Goal: Obtain resource: Obtain resource

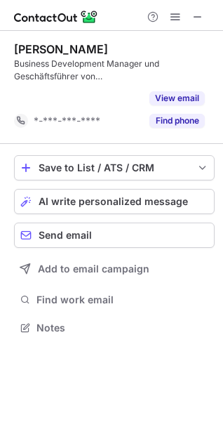
scroll to position [296, 223]
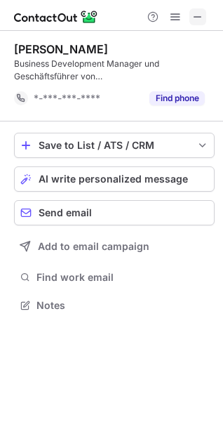
click at [201, 18] on span at bounding box center [197, 16] width 11 height 11
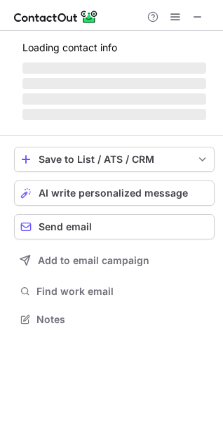
scroll to position [341, 223]
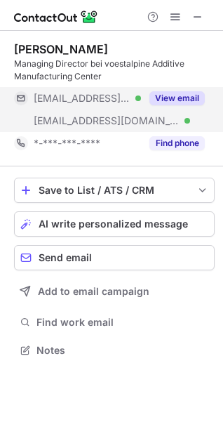
click at [187, 98] on button "View email" at bounding box center [177, 98] width 55 height 14
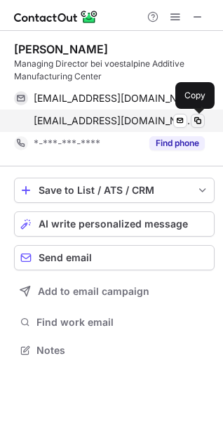
click at [198, 120] on span at bounding box center [197, 120] width 11 height 11
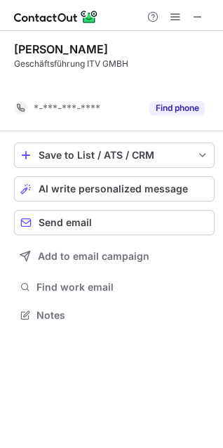
scroll to position [283, 223]
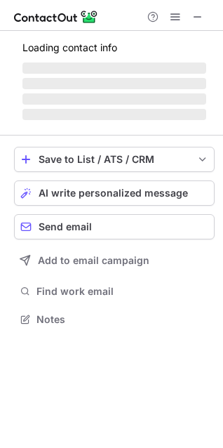
scroll to position [305, 223]
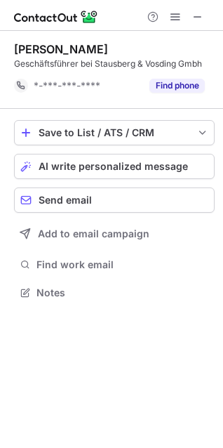
scroll to position [283, 223]
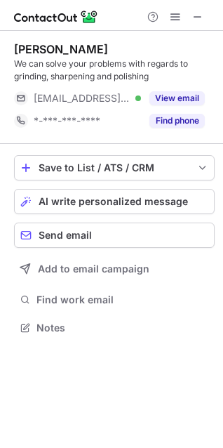
scroll to position [318, 223]
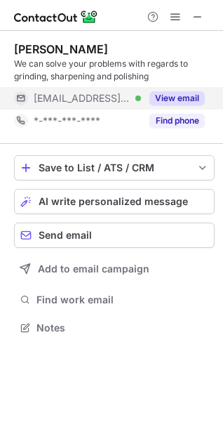
click at [161, 100] on button "View email" at bounding box center [177, 98] width 55 height 14
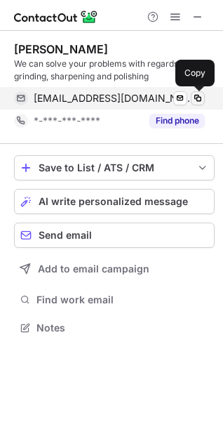
click at [200, 99] on span at bounding box center [197, 98] width 11 height 11
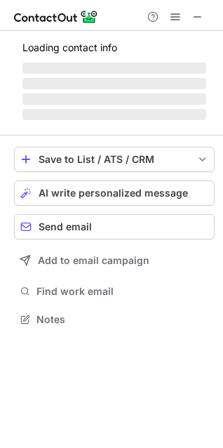
scroll to position [305, 223]
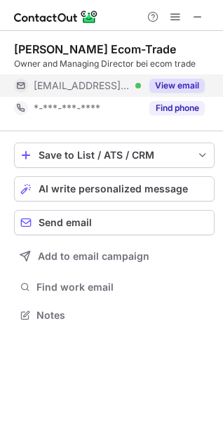
click at [171, 86] on button "View email" at bounding box center [177, 86] width 55 height 14
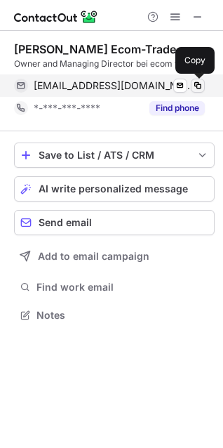
click at [199, 85] on span at bounding box center [197, 85] width 11 height 11
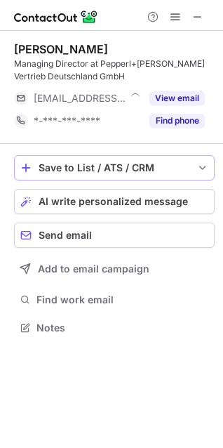
scroll to position [318, 223]
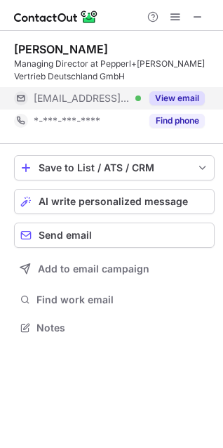
click at [173, 102] on button "View email" at bounding box center [177, 98] width 55 height 14
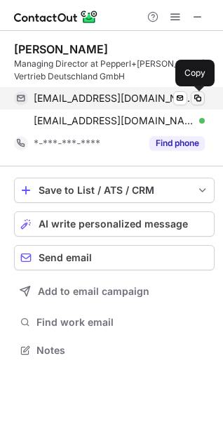
click at [197, 96] on span at bounding box center [197, 98] width 11 height 11
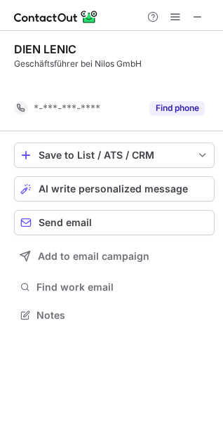
scroll to position [283, 223]
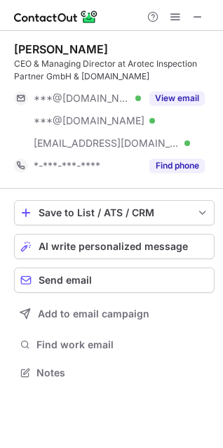
scroll to position [363, 223]
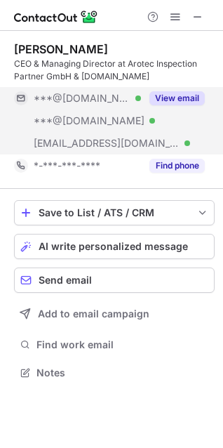
click at [164, 102] on button "View email" at bounding box center [177, 98] width 55 height 14
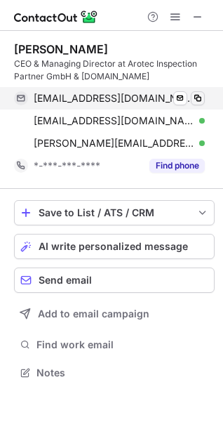
click at [201, 98] on span at bounding box center [197, 98] width 11 height 11
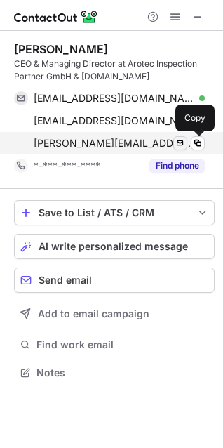
drag, startPoint x: 196, startPoint y: 140, endPoint x: 177, endPoint y: 138, distance: 19.2
click at [196, 140] on span at bounding box center [197, 143] width 11 height 11
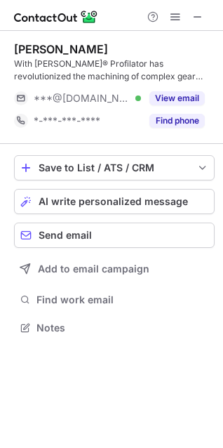
scroll to position [318, 223]
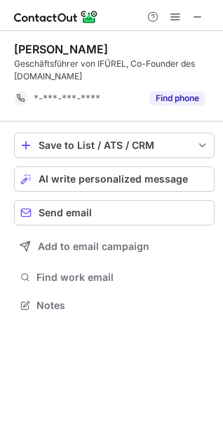
scroll to position [296, 223]
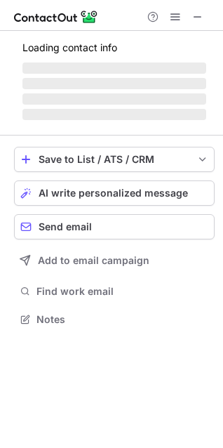
scroll to position [341, 223]
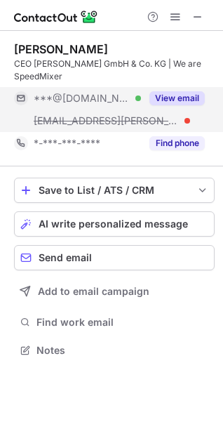
click at [181, 93] on button "View email" at bounding box center [177, 98] width 55 height 14
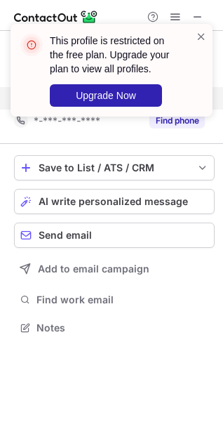
scroll to position [318, 223]
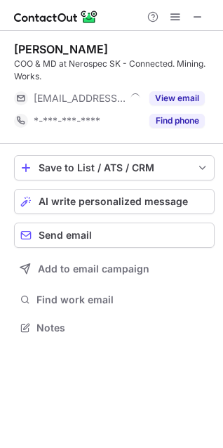
scroll to position [318, 223]
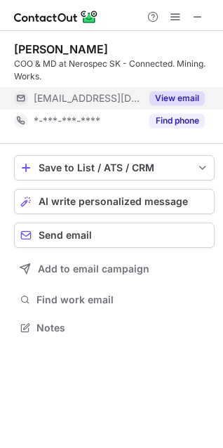
click at [185, 96] on button "View email" at bounding box center [177, 98] width 55 height 14
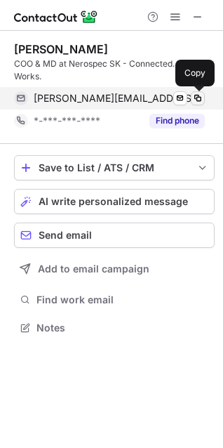
click at [197, 95] on span at bounding box center [197, 98] width 11 height 11
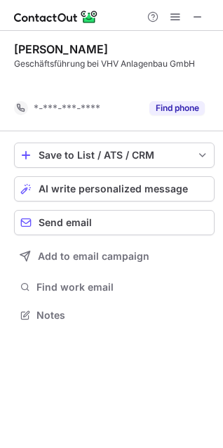
scroll to position [283, 223]
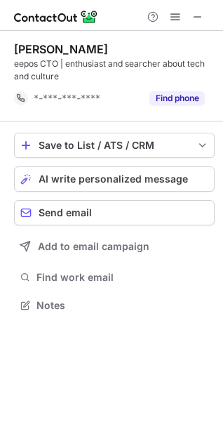
scroll to position [296, 223]
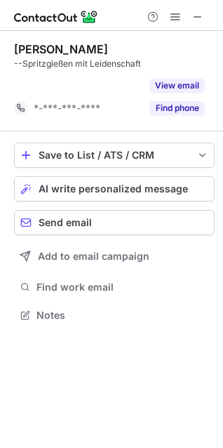
scroll to position [283, 223]
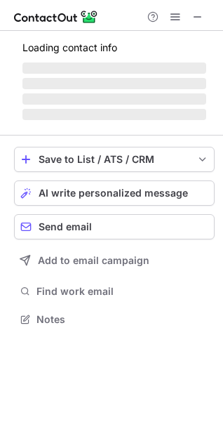
scroll to position [305, 223]
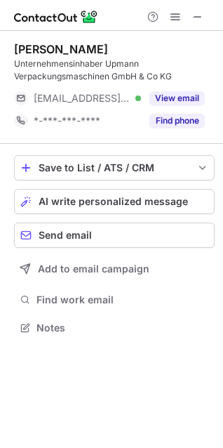
scroll to position [318, 223]
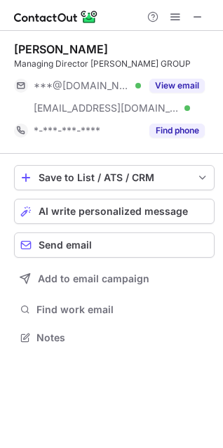
scroll to position [328, 223]
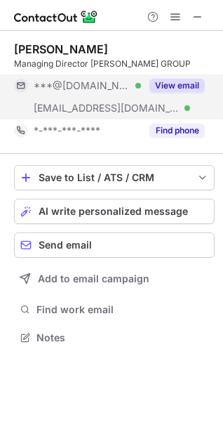
click at [170, 86] on button "View email" at bounding box center [177, 86] width 55 height 14
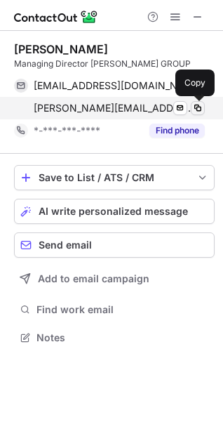
click at [197, 110] on span at bounding box center [197, 108] width 11 height 11
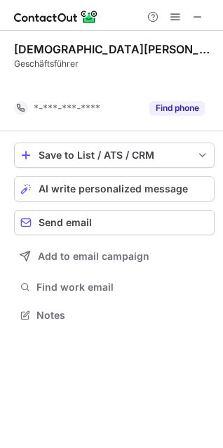
scroll to position [283, 223]
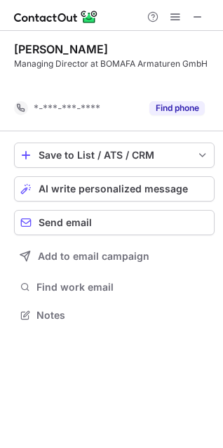
scroll to position [283, 223]
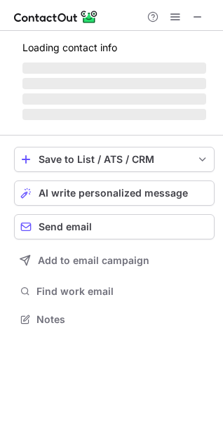
scroll to position [305, 223]
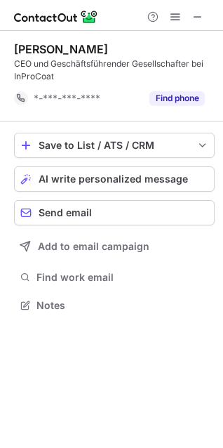
scroll to position [296, 223]
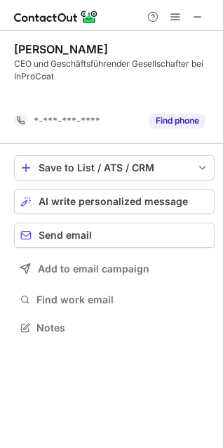
scroll to position [296, 223]
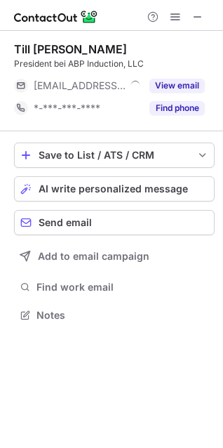
scroll to position [305, 223]
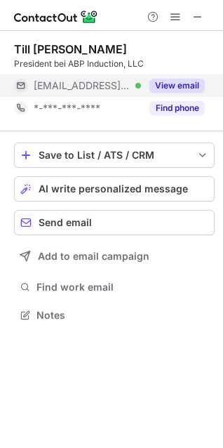
click at [157, 84] on button "View email" at bounding box center [177, 86] width 55 height 14
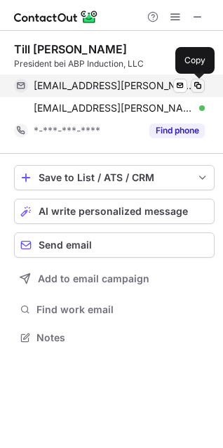
drag, startPoint x: 199, startPoint y: 87, endPoint x: 8, endPoint y: 43, distance: 196.7
click at [199, 86] on span at bounding box center [197, 85] width 11 height 11
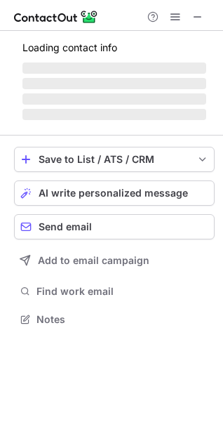
scroll to position [305, 223]
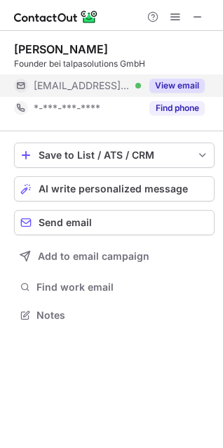
click at [169, 91] on button "View email" at bounding box center [177, 86] width 55 height 14
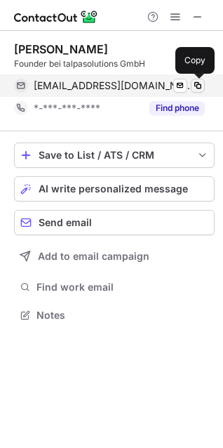
click at [199, 85] on span at bounding box center [197, 85] width 11 height 11
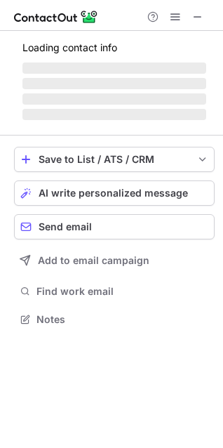
scroll to position [341, 223]
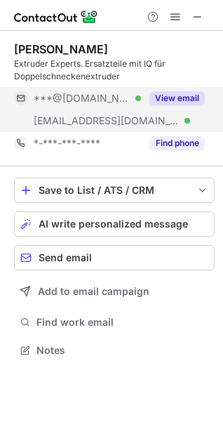
click at [172, 100] on button "View email" at bounding box center [177, 98] width 55 height 14
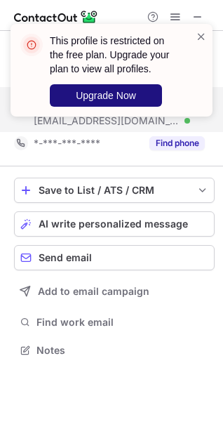
click at [121, 99] on span "Upgrade Now" at bounding box center [106, 95] width 60 height 11
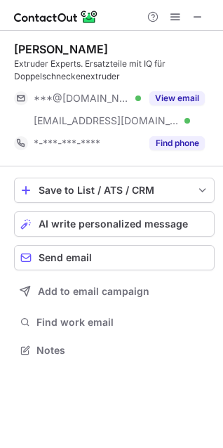
click at [177, 100] on button "View email" at bounding box center [177, 98] width 55 height 14
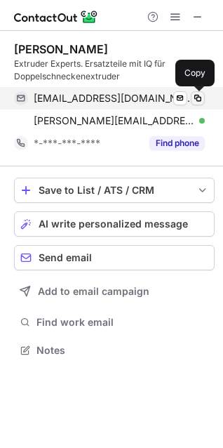
click at [199, 98] on span at bounding box center [197, 98] width 11 height 11
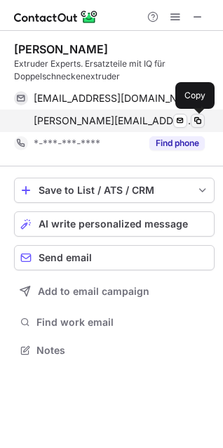
click at [197, 122] on span at bounding box center [197, 120] width 11 height 11
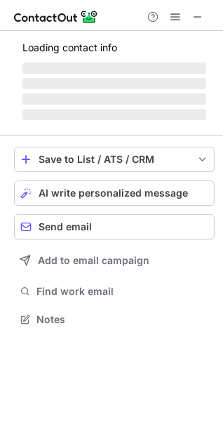
scroll to position [305, 223]
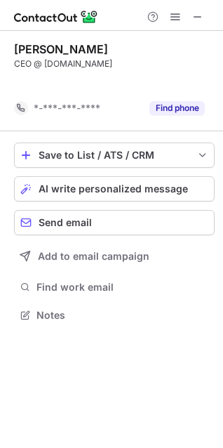
scroll to position [283, 223]
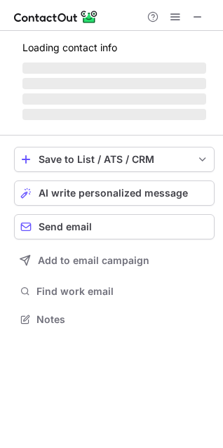
scroll to position [341, 223]
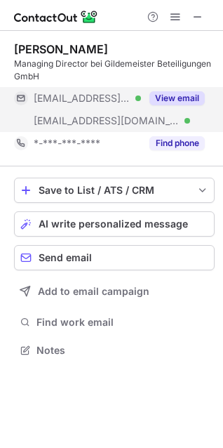
click at [171, 101] on button "View email" at bounding box center [177, 98] width 55 height 14
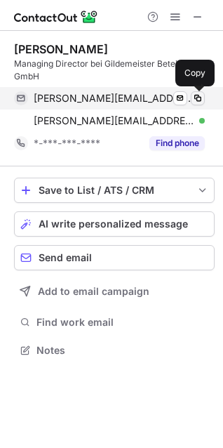
click at [199, 102] on span at bounding box center [197, 98] width 11 height 11
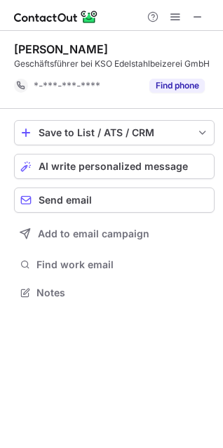
scroll to position [283, 223]
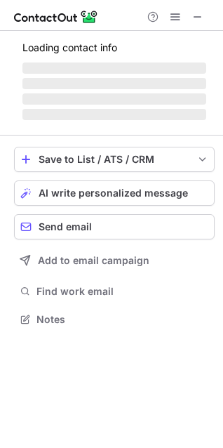
scroll to position [318, 223]
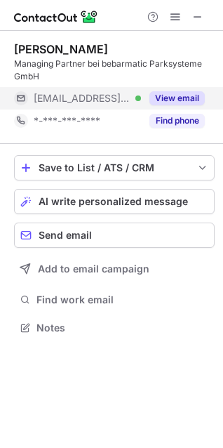
click at [166, 105] on button "View email" at bounding box center [177, 98] width 55 height 14
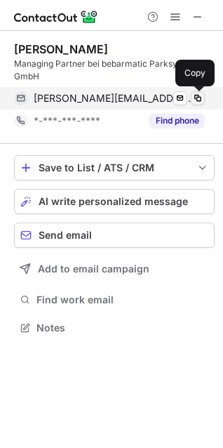
click at [198, 99] on span at bounding box center [197, 98] width 11 height 11
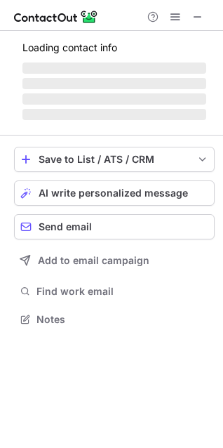
scroll to position [318, 223]
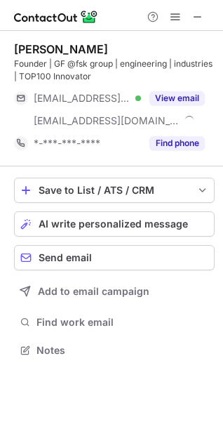
scroll to position [341, 223]
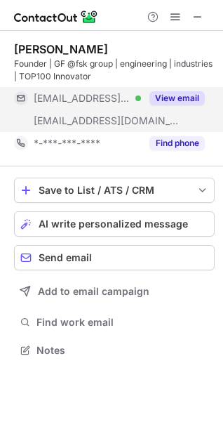
click at [162, 101] on button "View email" at bounding box center [177, 98] width 55 height 14
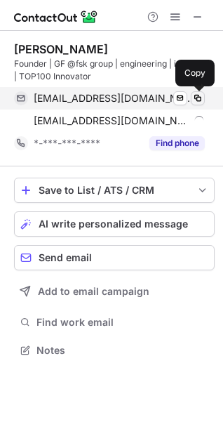
click at [194, 99] on span at bounding box center [197, 98] width 11 height 11
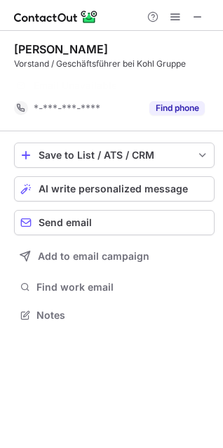
scroll to position [283, 223]
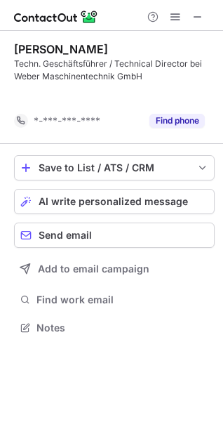
scroll to position [296, 223]
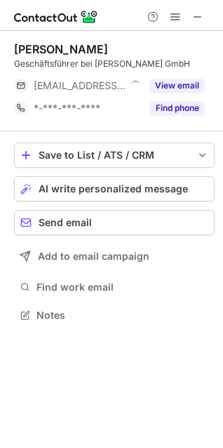
scroll to position [305, 223]
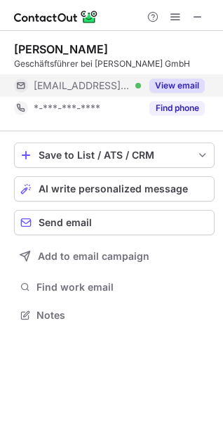
click at [165, 96] on div "View email" at bounding box center [173, 85] width 64 height 22
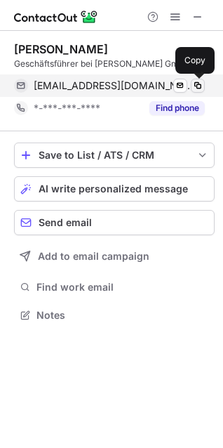
click at [200, 85] on span at bounding box center [197, 85] width 11 height 11
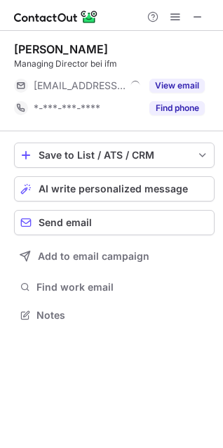
scroll to position [305, 223]
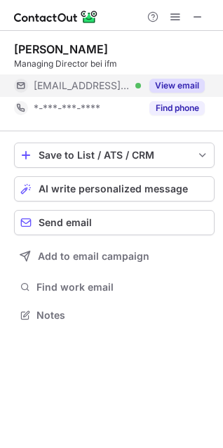
click at [166, 79] on button "View email" at bounding box center [177, 86] width 55 height 14
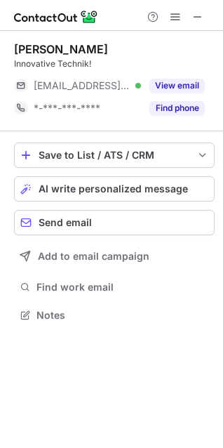
scroll to position [305, 223]
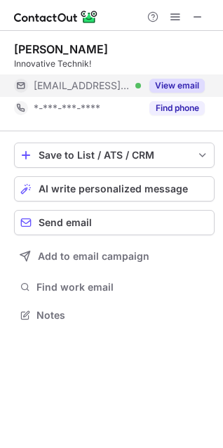
click at [180, 77] on div "View email" at bounding box center [173, 85] width 64 height 22
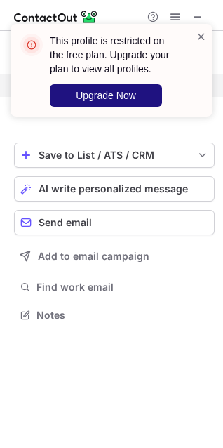
click at [115, 100] on span "Upgrade Now" at bounding box center [106, 95] width 60 height 11
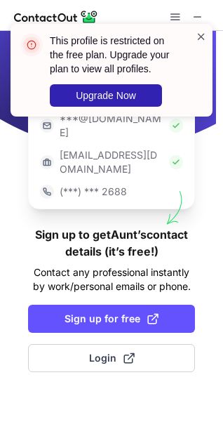
click at [196, 36] on span at bounding box center [201, 36] width 11 height 14
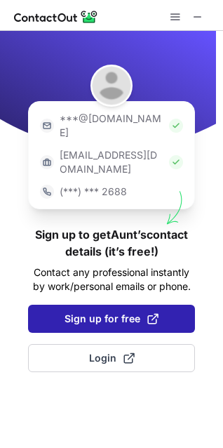
click at [115, 312] on span "Sign up for free" at bounding box center [112, 319] width 94 height 14
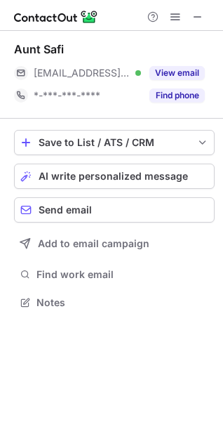
scroll to position [293, 223]
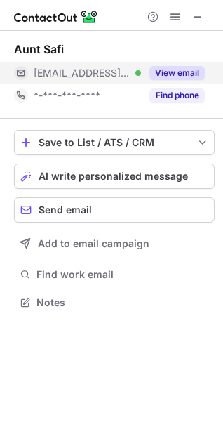
click at [173, 71] on button "View email" at bounding box center [177, 73] width 55 height 14
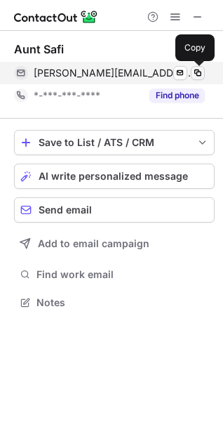
click at [199, 72] on span at bounding box center [197, 72] width 11 height 11
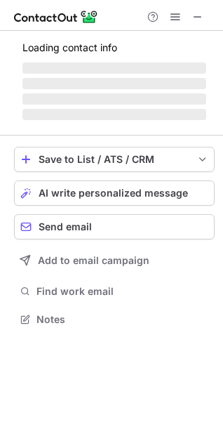
scroll to position [305, 223]
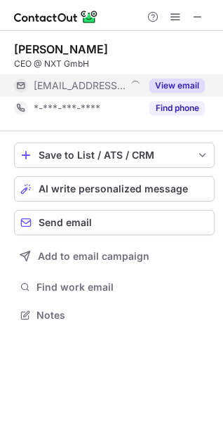
click at [173, 84] on button "View email" at bounding box center [177, 86] width 55 height 14
click at [166, 82] on div "***@nxt91.com" at bounding box center [119, 85] width 171 height 13
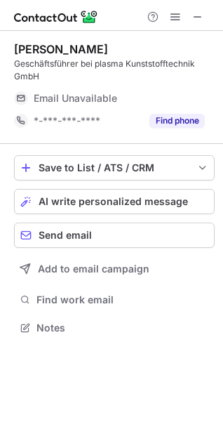
scroll to position [318, 223]
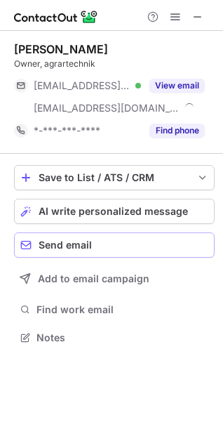
scroll to position [328, 223]
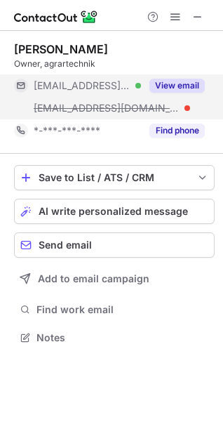
click at [178, 86] on button "View email" at bounding box center [177, 86] width 55 height 14
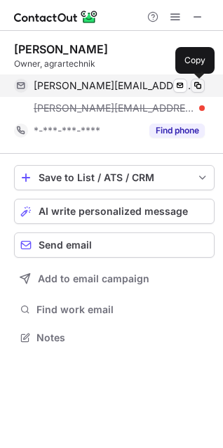
click at [203, 84] on span at bounding box center [197, 85] width 11 height 11
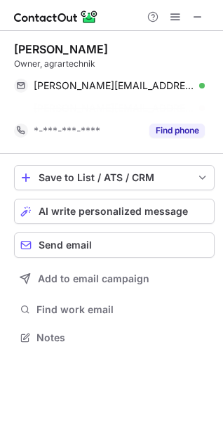
scroll to position [305, 223]
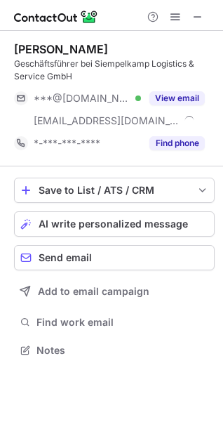
scroll to position [341, 223]
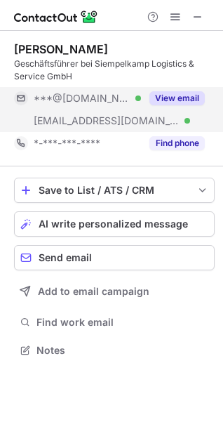
click at [172, 98] on button "View email" at bounding box center [177, 98] width 55 height 14
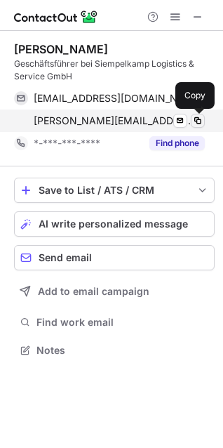
click at [195, 125] on span at bounding box center [197, 120] width 11 height 11
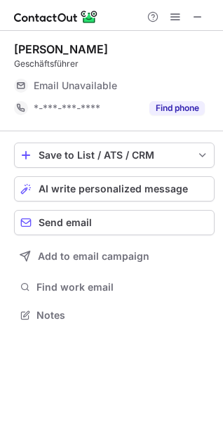
scroll to position [305, 223]
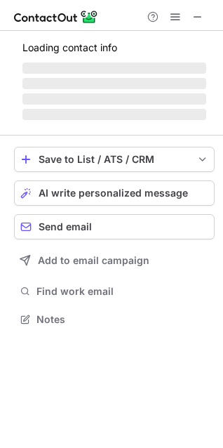
scroll to position [305, 223]
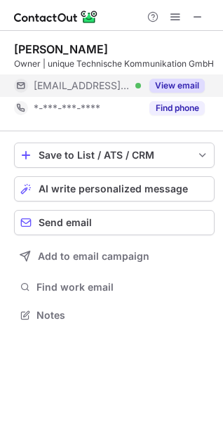
click at [176, 84] on button "View email" at bounding box center [177, 86] width 55 height 14
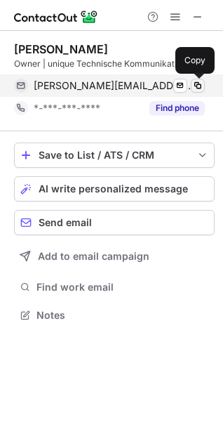
click at [199, 85] on span at bounding box center [197, 85] width 11 height 11
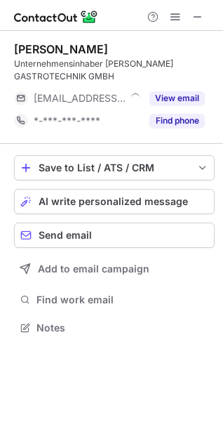
scroll to position [318, 223]
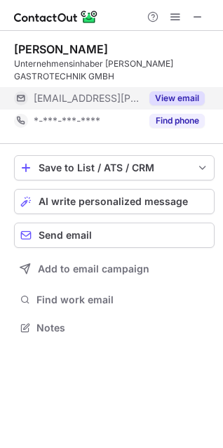
click at [159, 95] on button "View email" at bounding box center [177, 98] width 55 height 14
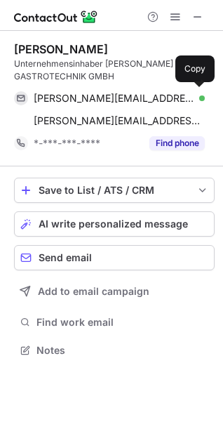
scroll to position [341, 223]
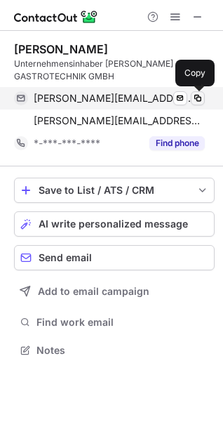
click at [199, 98] on span at bounding box center [197, 98] width 11 height 11
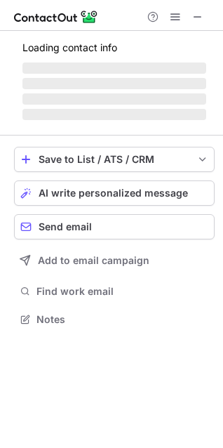
scroll to position [305, 223]
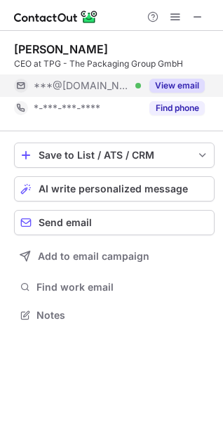
click at [174, 84] on button "View email" at bounding box center [177, 86] width 55 height 14
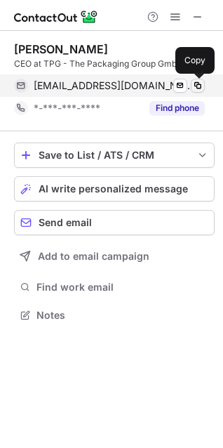
click at [198, 83] on span at bounding box center [197, 85] width 11 height 11
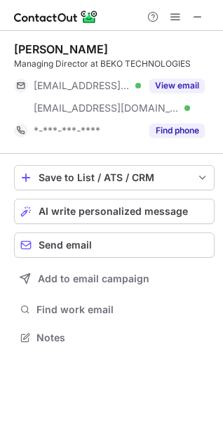
scroll to position [328, 223]
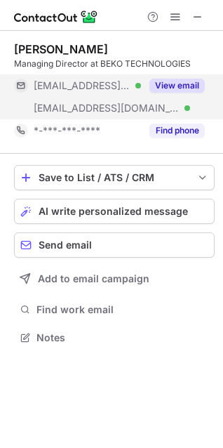
click at [176, 84] on button "View email" at bounding box center [177, 86] width 55 height 14
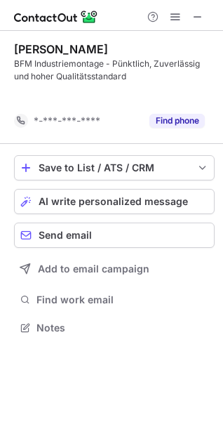
scroll to position [296, 223]
